Goal: Find specific page/section: Find specific page/section

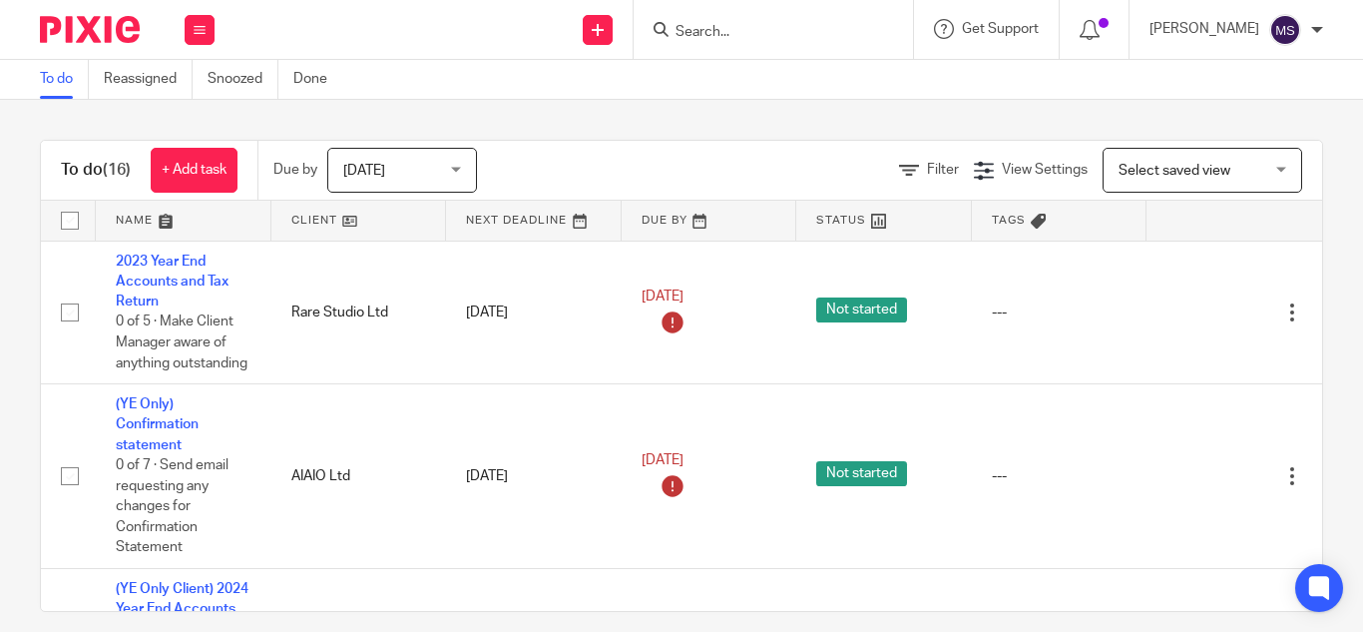
click at [674, 32] on input "Search" at bounding box center [764, 33] width 180 height 18
click at [677, 33] on input "Search" at bounding box center [764, 33] width 180 height 18
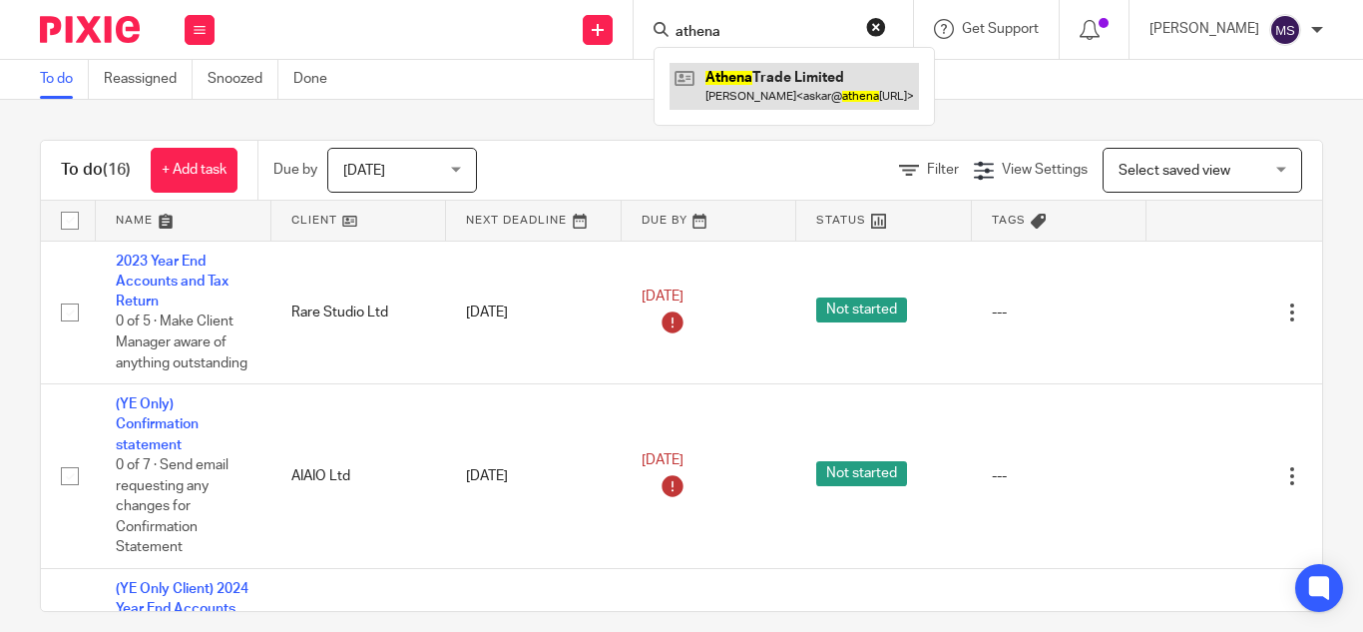
type input "athena"
click at [813, 101] on link at bounding box center [794, 86] width 249 height 46
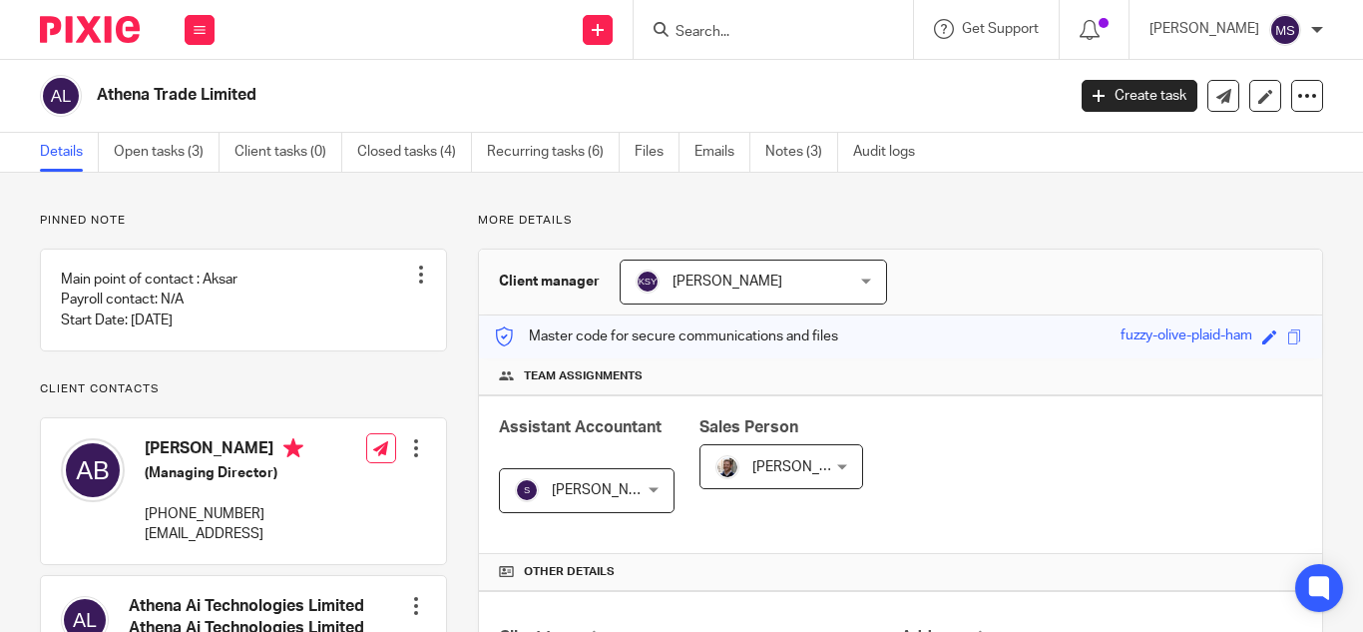
scroll to position [492, 0]
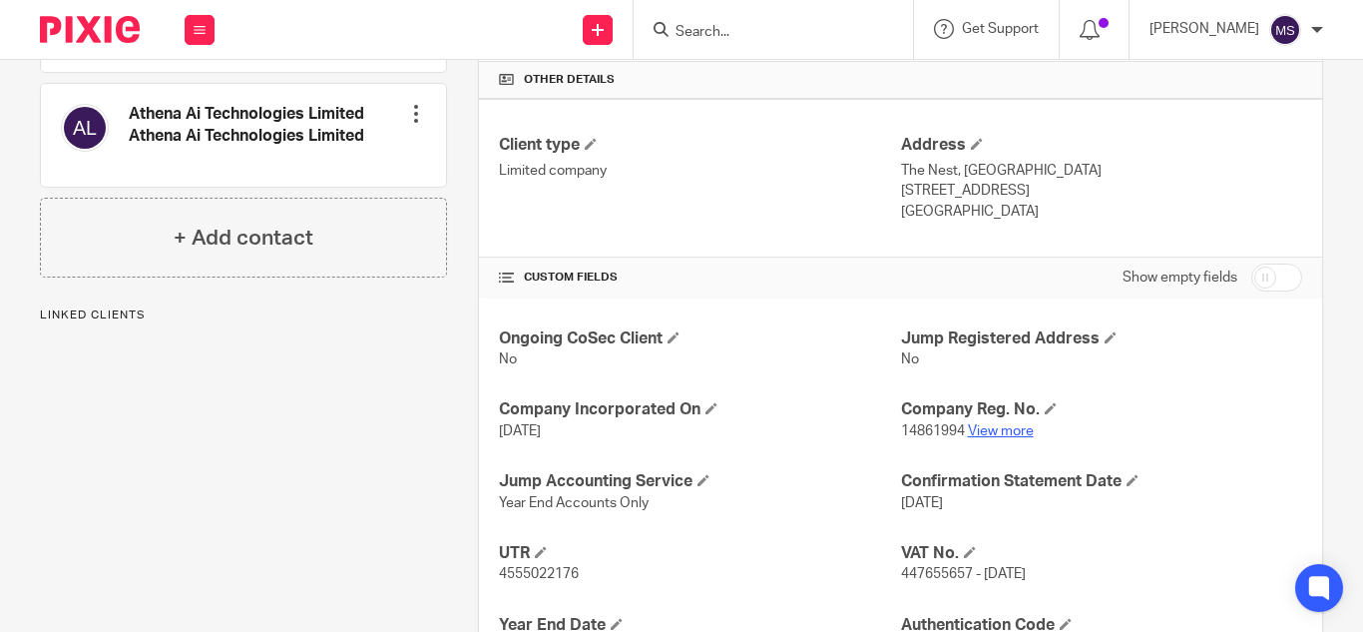
click at [987, 431] on link "View more" at bounding box center [1001, 431] width 66 height 14
